Goal: Navigation & Orientation: Find specific page/section

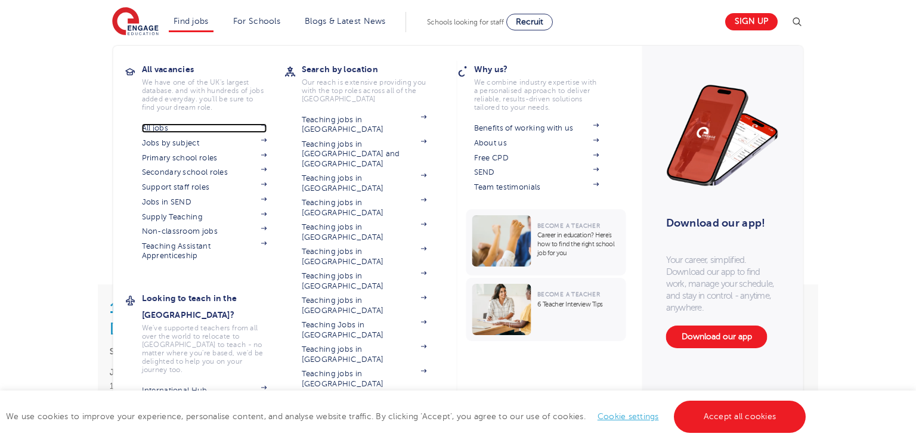
click at [192, 132] on link "All jobs" at bounding box center [204, 128] width 125 height 10
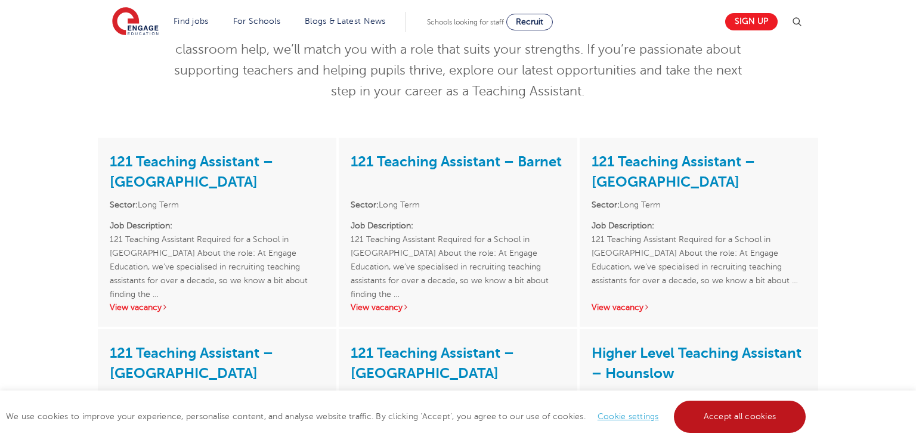
click at [718, 409] on link "Accept all cookies" at bounding box center [740, 417] width 132 height 32
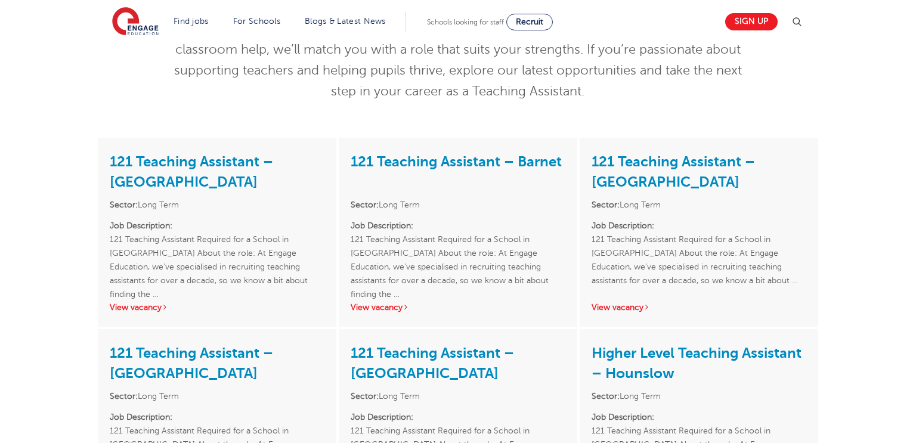
click at [266, 89] on p "We have a variety of Teaching Assistant roles available now in schools across t…" at bounding box center [458, 50] width 585 height 104
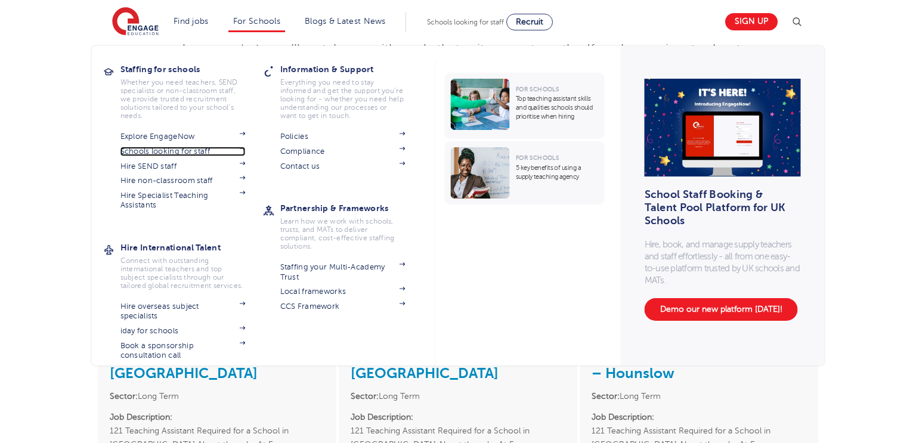
click at [161, 151] on link "Schools looking for staff" at bounding box center [182, 152] width 125 height 10
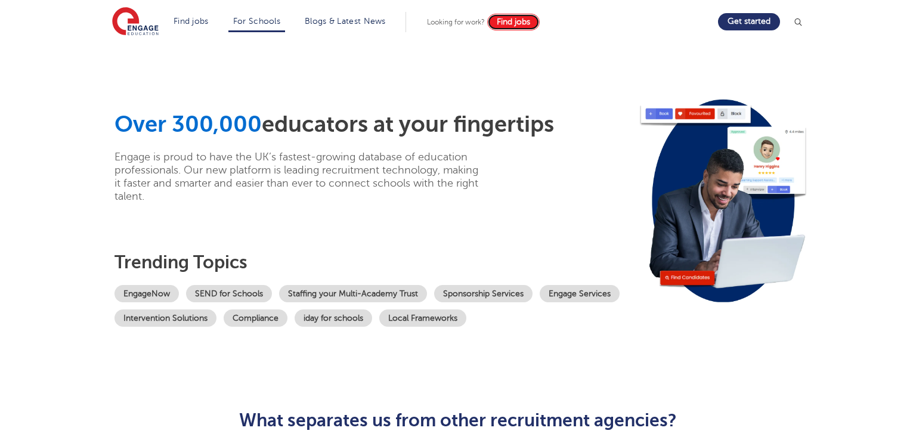
click at [515, 21] on span "Find jobs" at bounding box center [513, 21] width 33 height 9
